Goal: Information Seeking & Learning: Learn about a topic

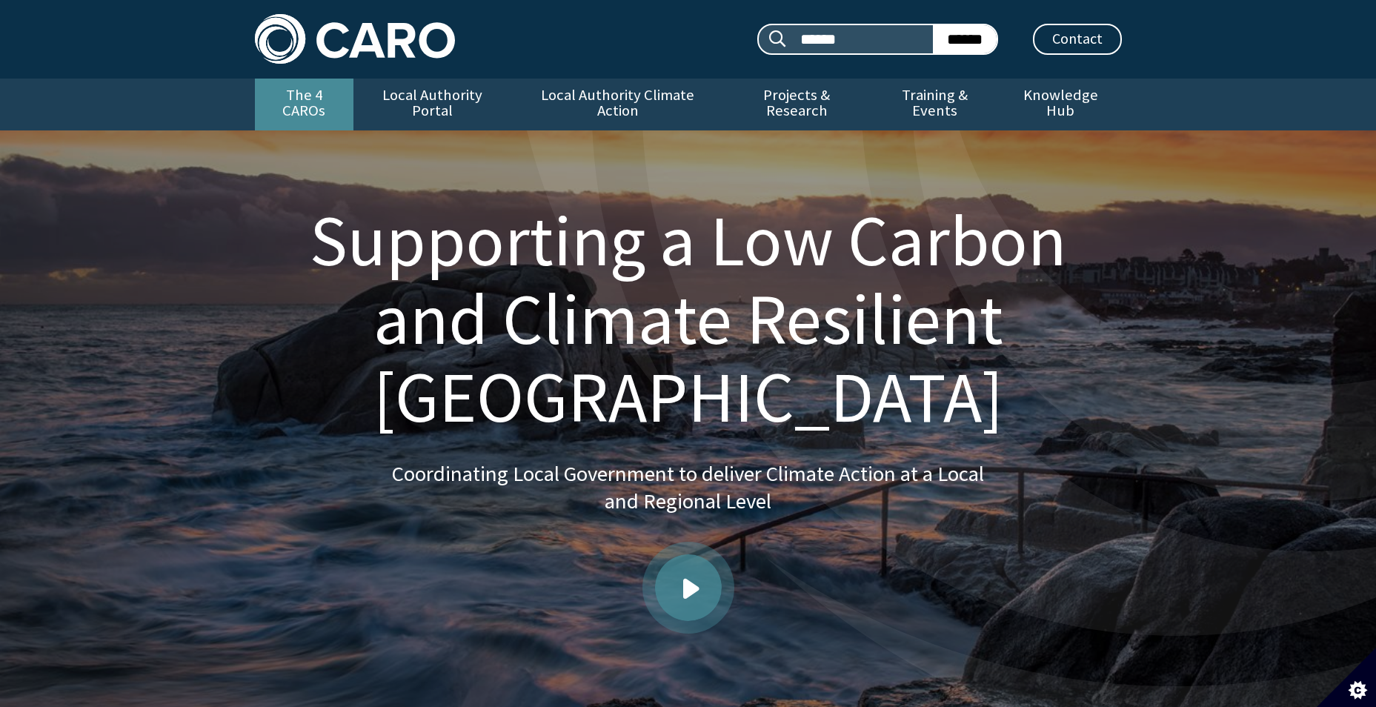
click at [337, 93] on link "The 4 CAROs" at bounding box center [304, 105] width 99 height 52
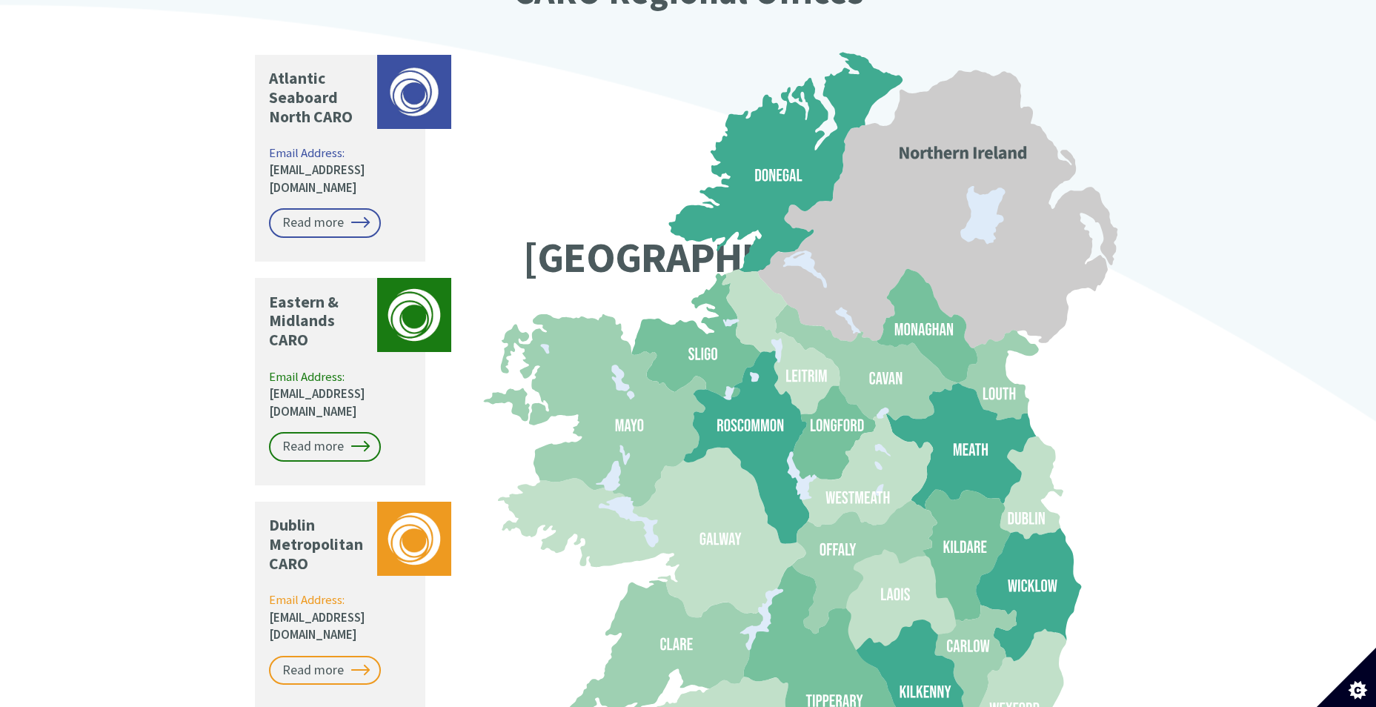
scroll to position [1111, 0]
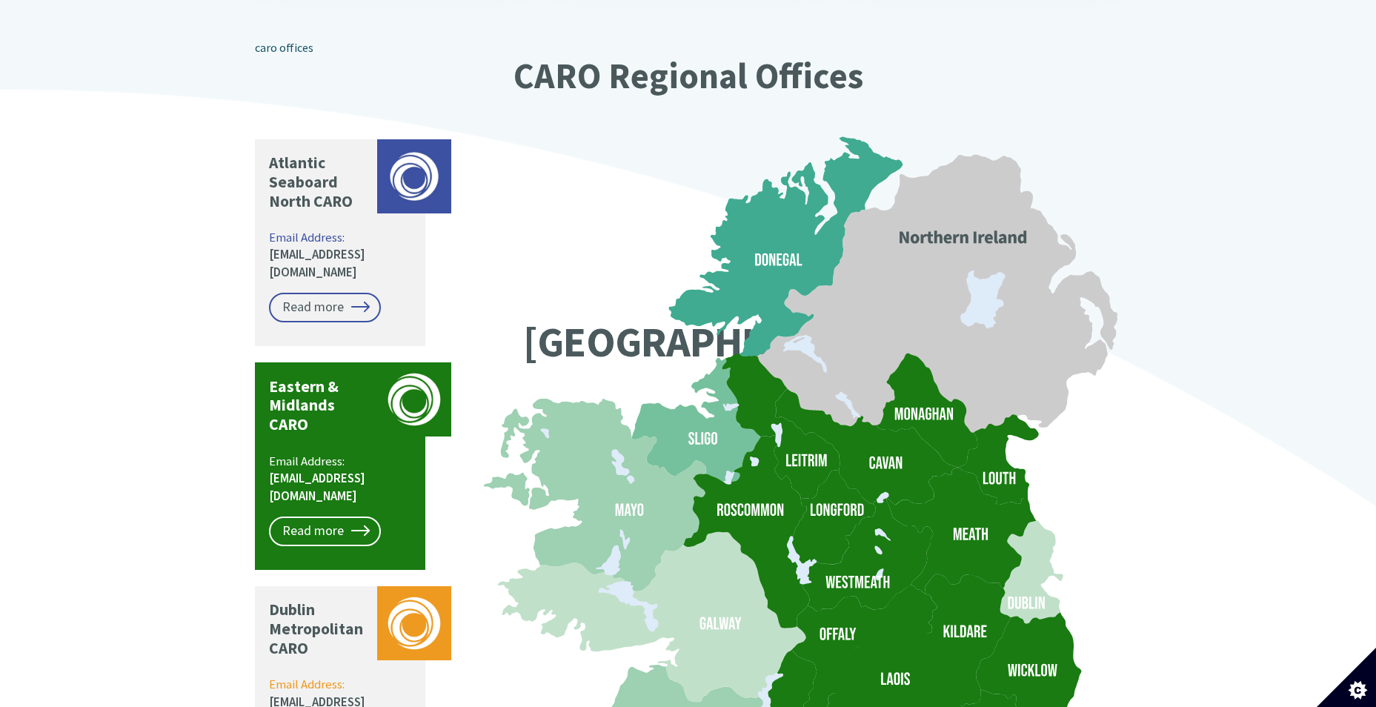
click at [933, 630] on icon at bounding box center [894, 691] width 135 height 128
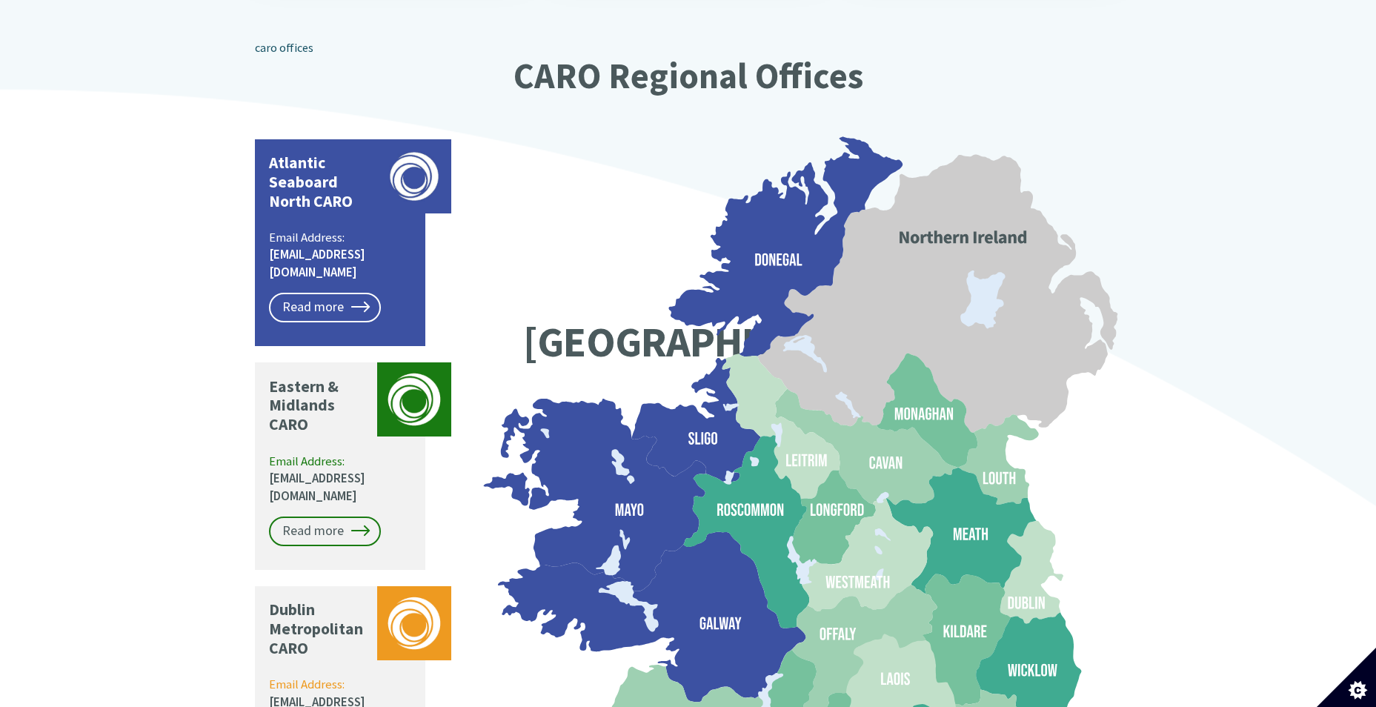
click at [641, 456] on icon at bounding box center [602, 495] width 205 height 193
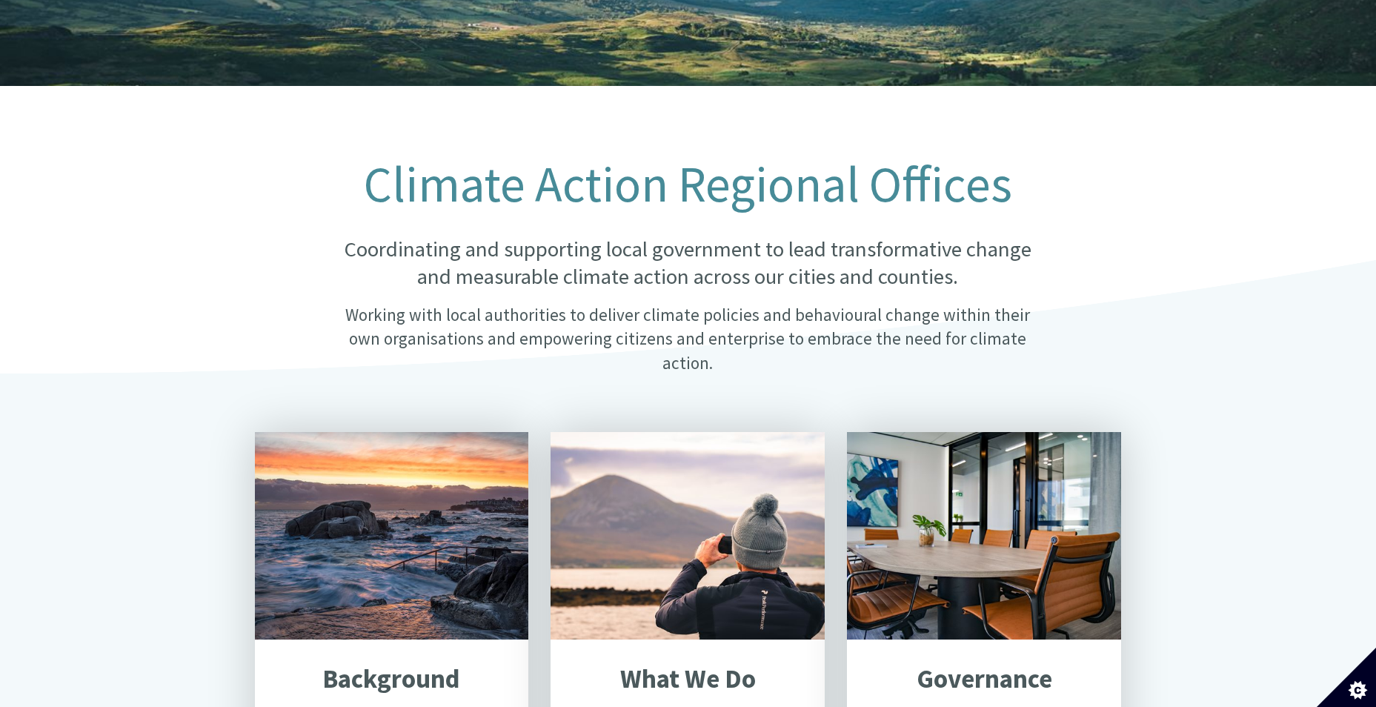
scroll to position [0, 0]
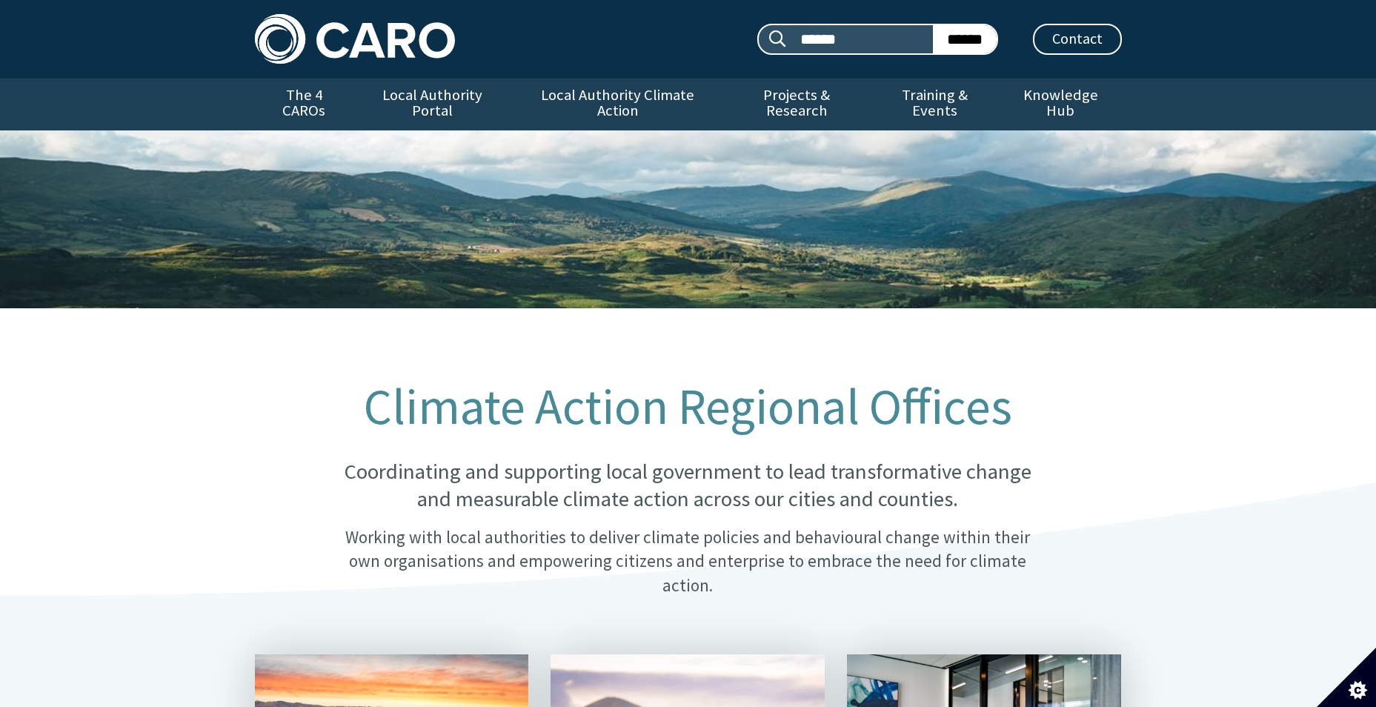
click at [310, 54] on img at bounding box center [355, 39] width 200 height 50
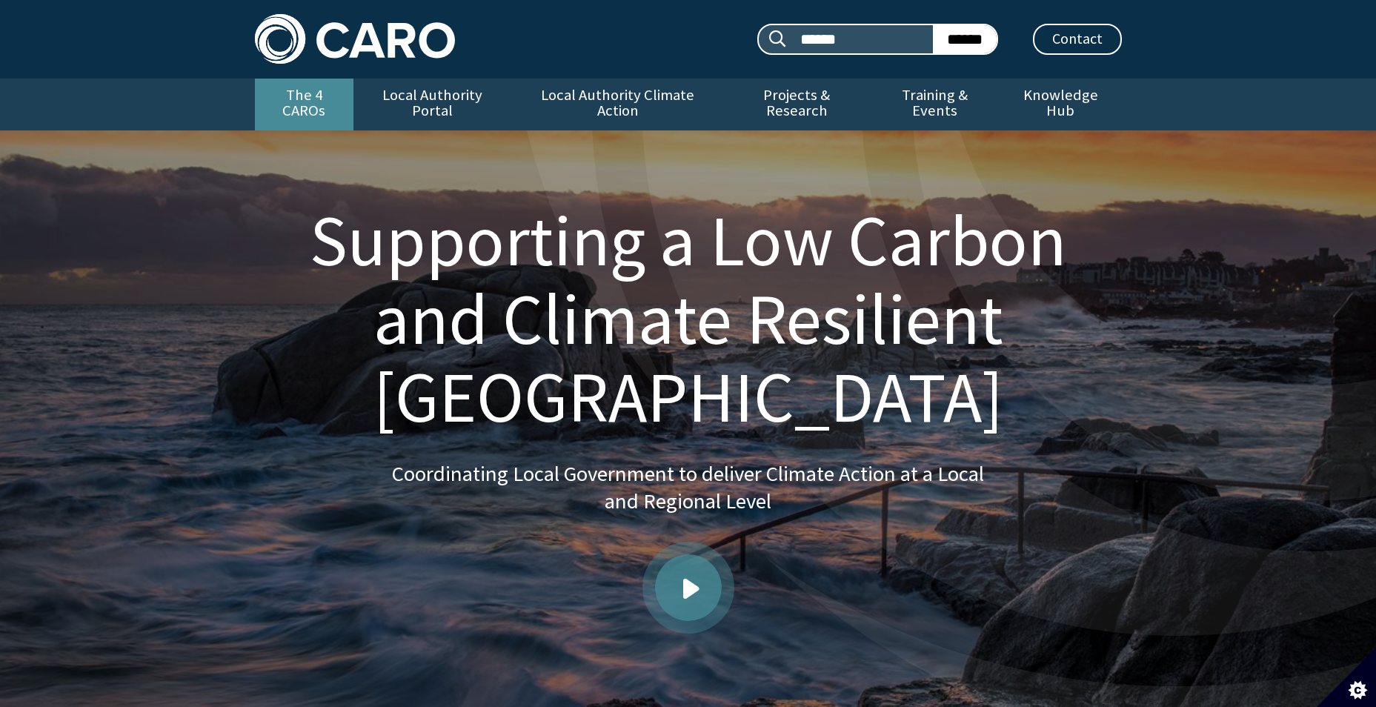
click at [322, 90] on link "The 4 CAROs" at bounding box center [304, 105] width 99 height 52
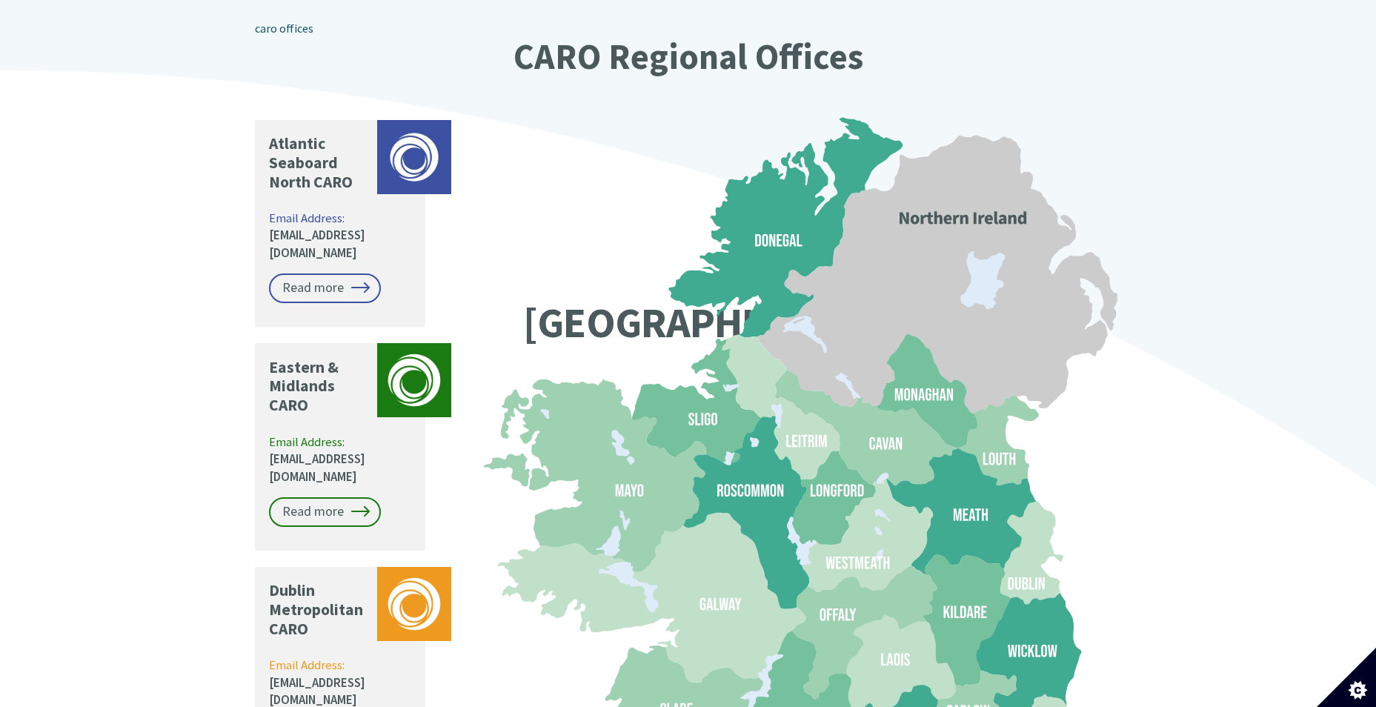
scroll to position [1333, 0]
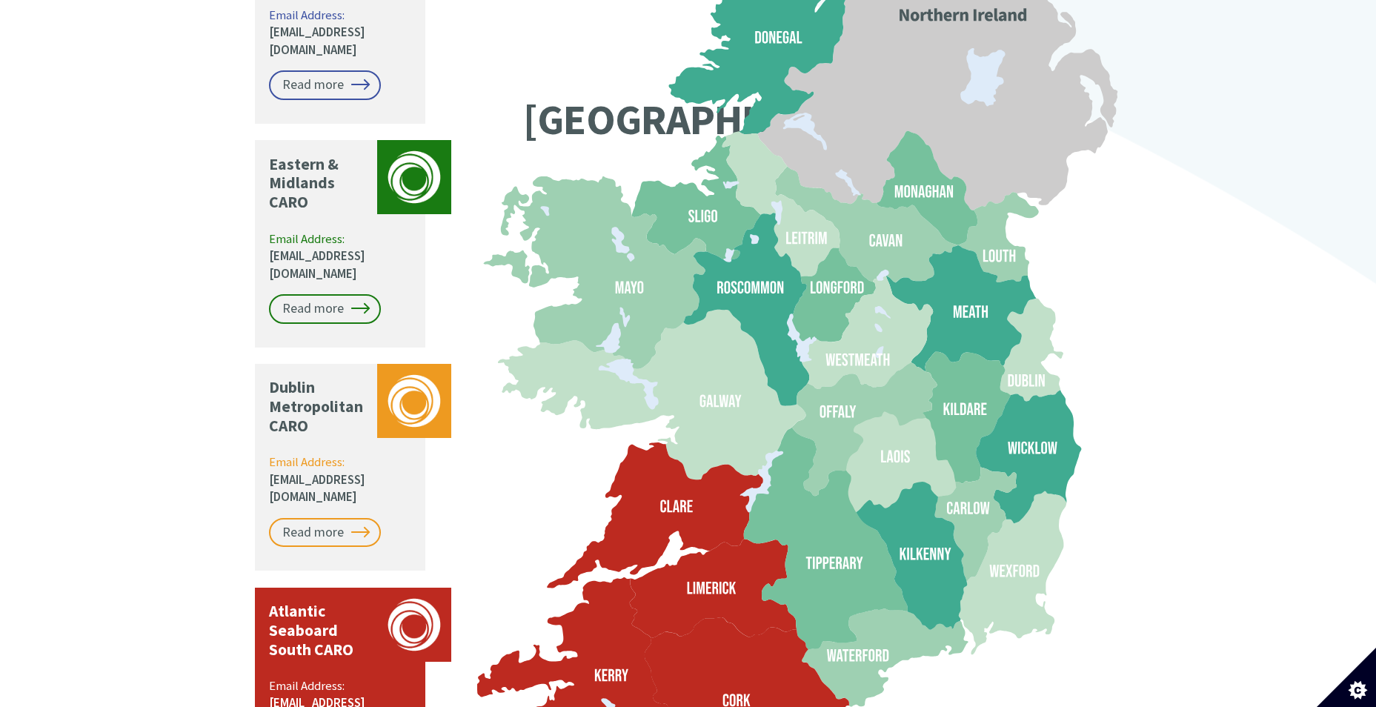
click at [341, 601] on p "Atlantic Seaboard South CARO" at bounding box center [319, 630] width 101 height 58
click at [639, 567] on icon at bounding box center [712, 588] width 167 height 99
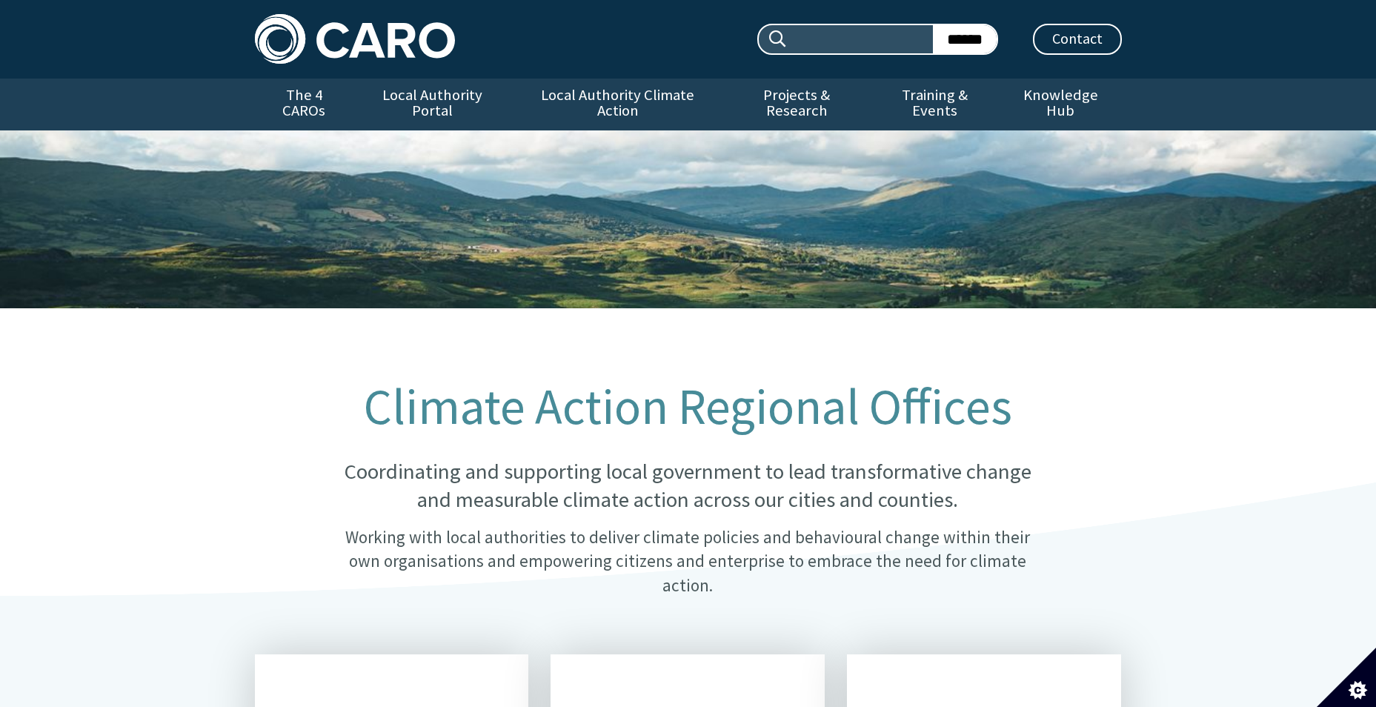
scroll to position [1345, 0]
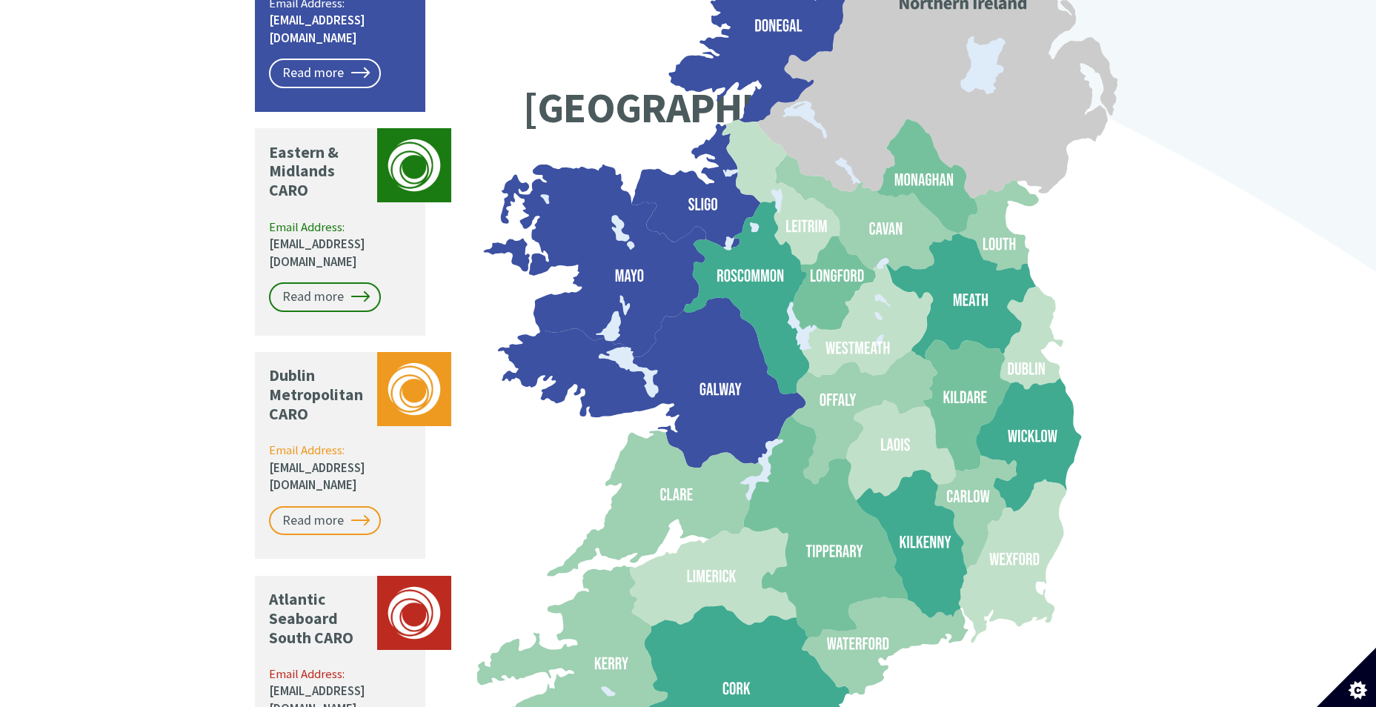
click at [638, 282] on icon at bounding box center [602, 260] width 205 height 193
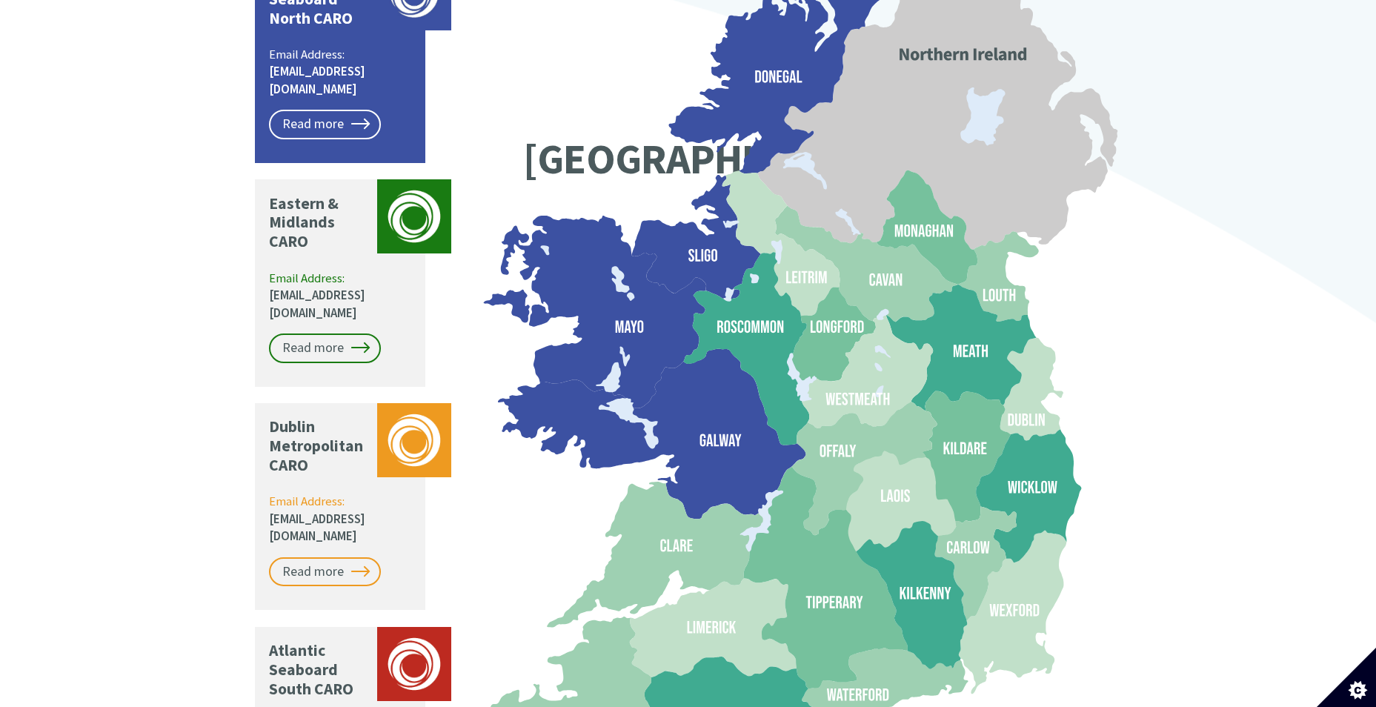
scroll to position [1271, 0]
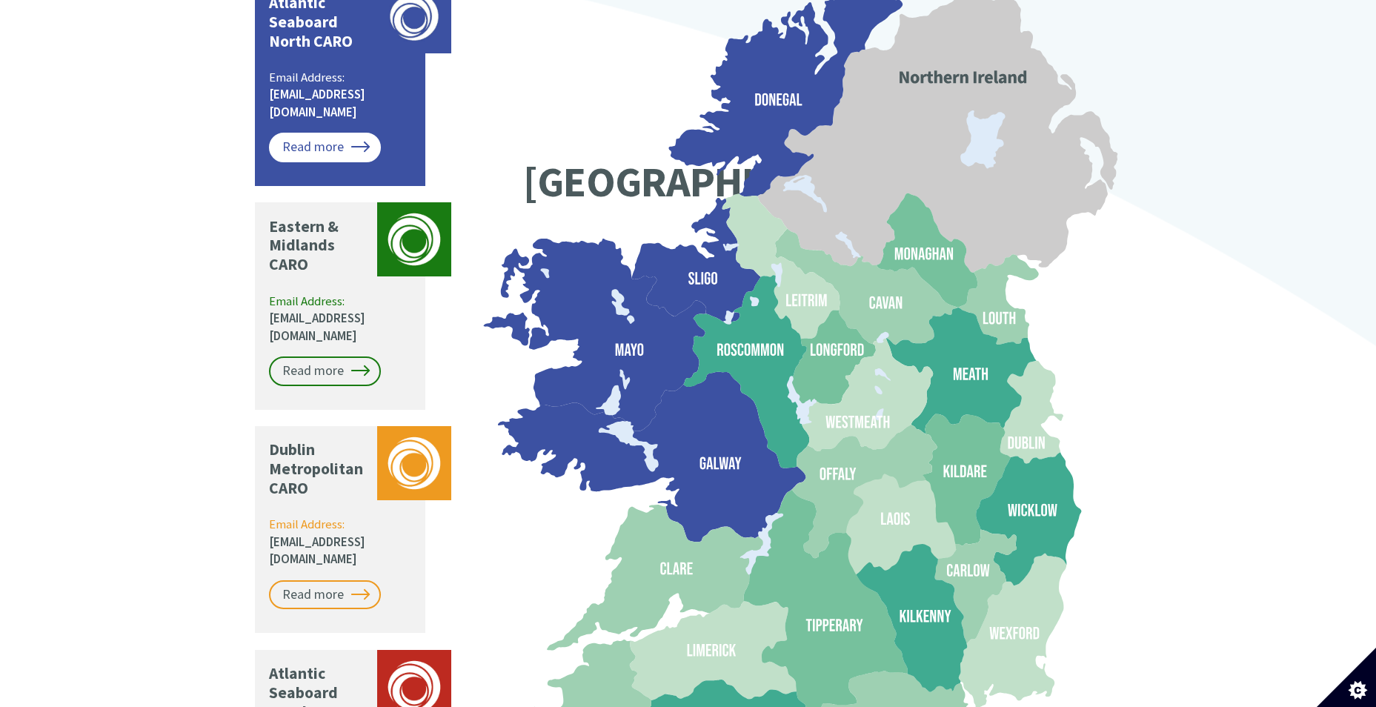
click at [346, 133] on link "Read more" at bounding box center [325, 148] width 112 height 30
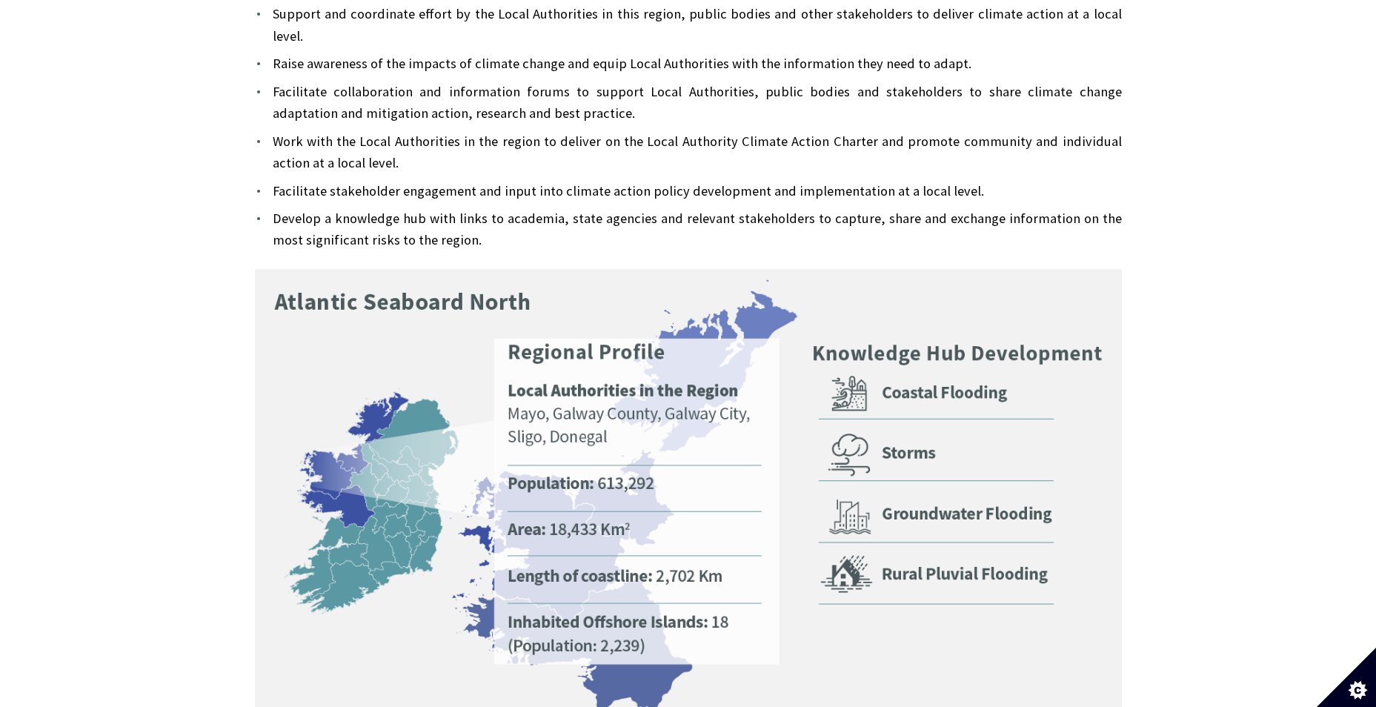
scroll to position [519, 0]
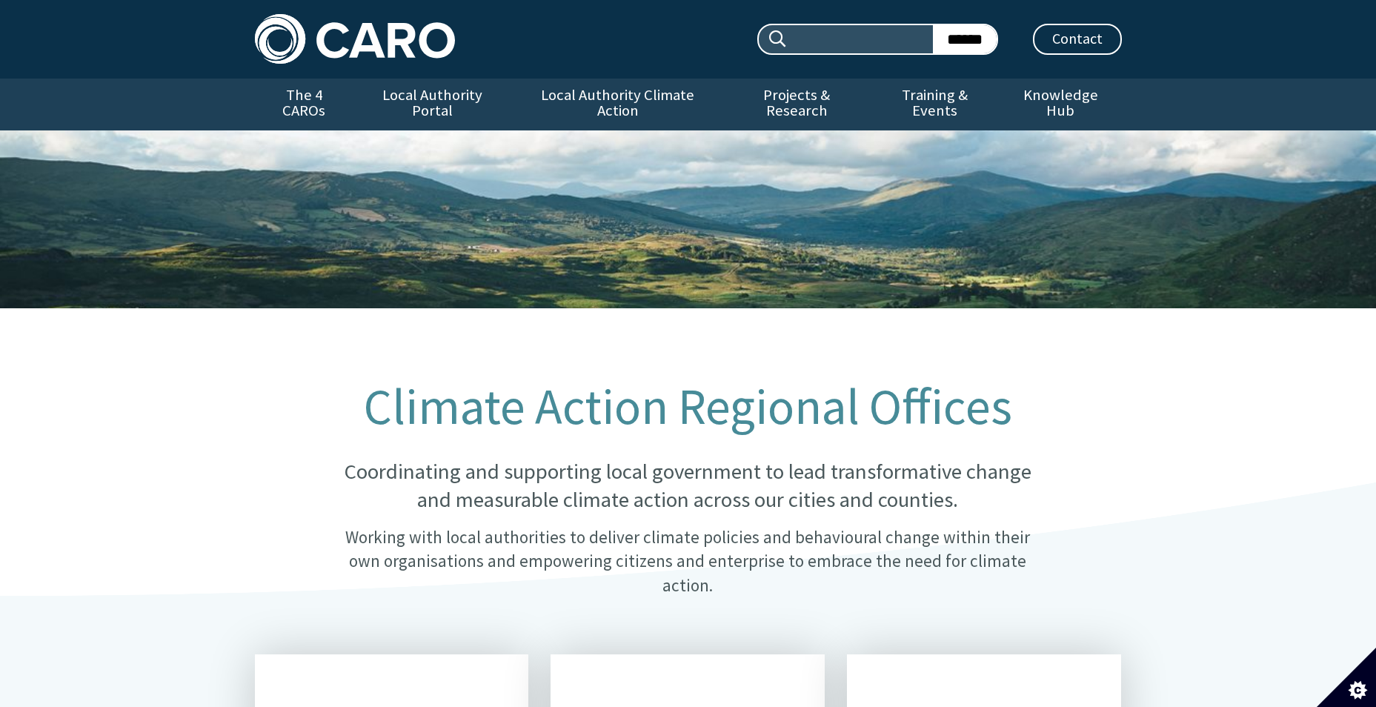
scroll to position [1271, 0]
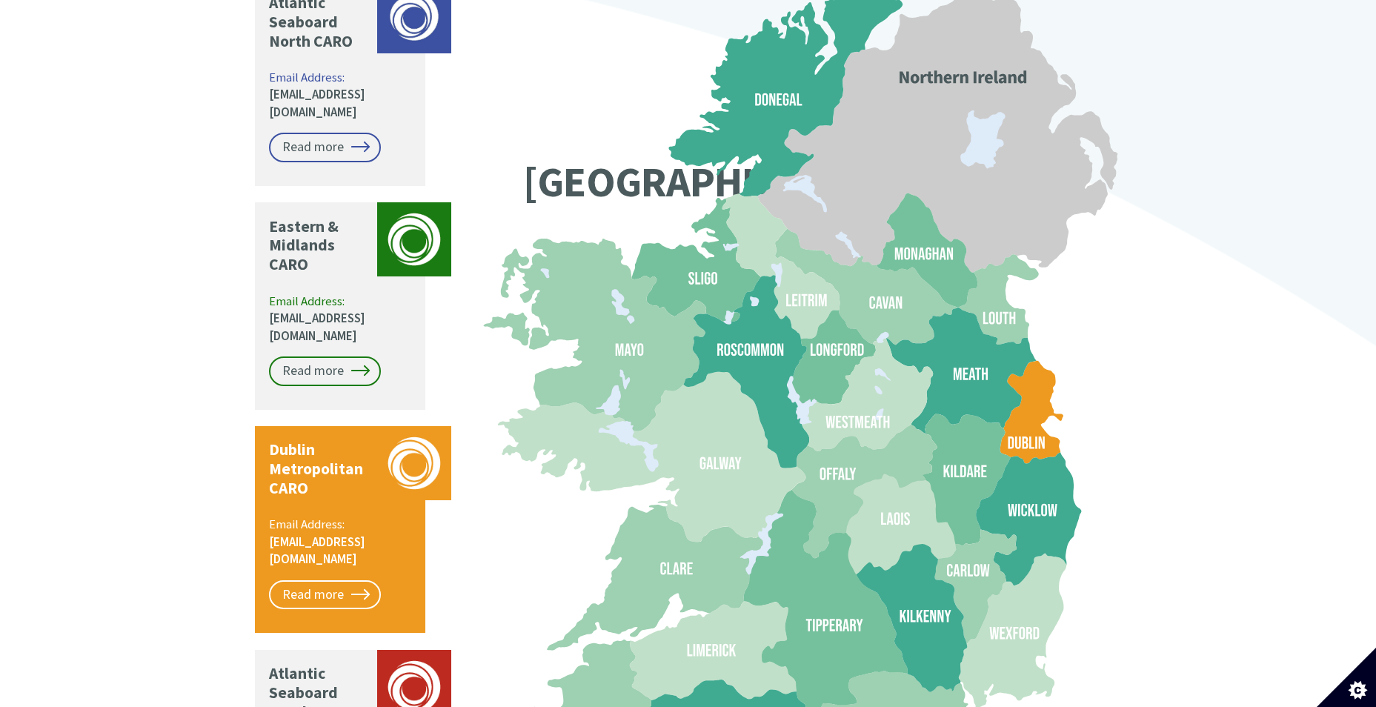
click at [1027, 399] on icon at bounding box center [1030, 412] width 63 height 103
